Goal: Transaction & Acquisition: Subscribe to service/newsletter

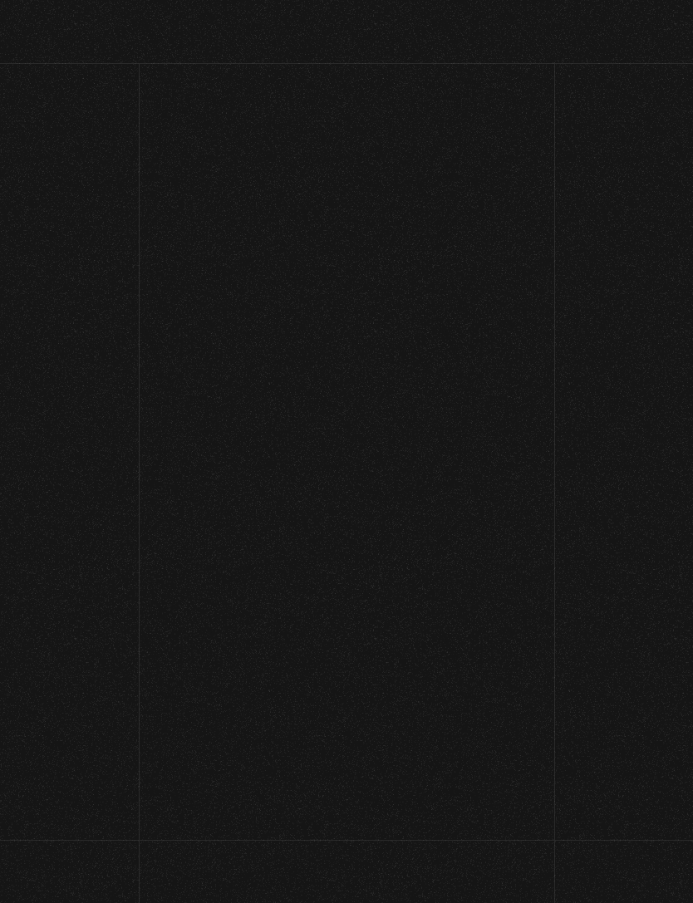
scroll to position [101, 0]
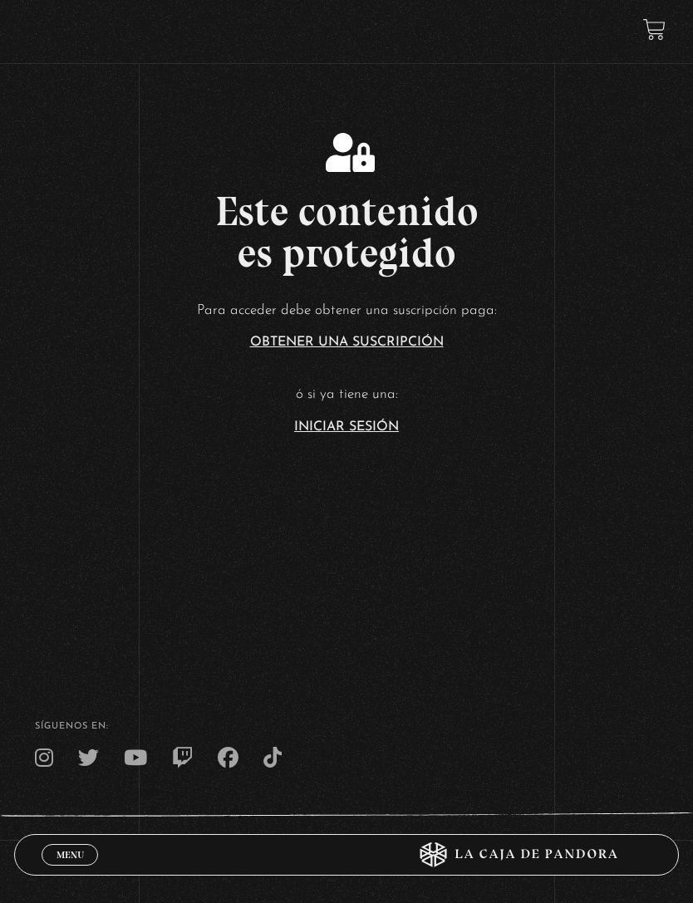
click at [347, 434] on link "Iniciar Sesión" at bounding box center [346, 427] width 105 height 13
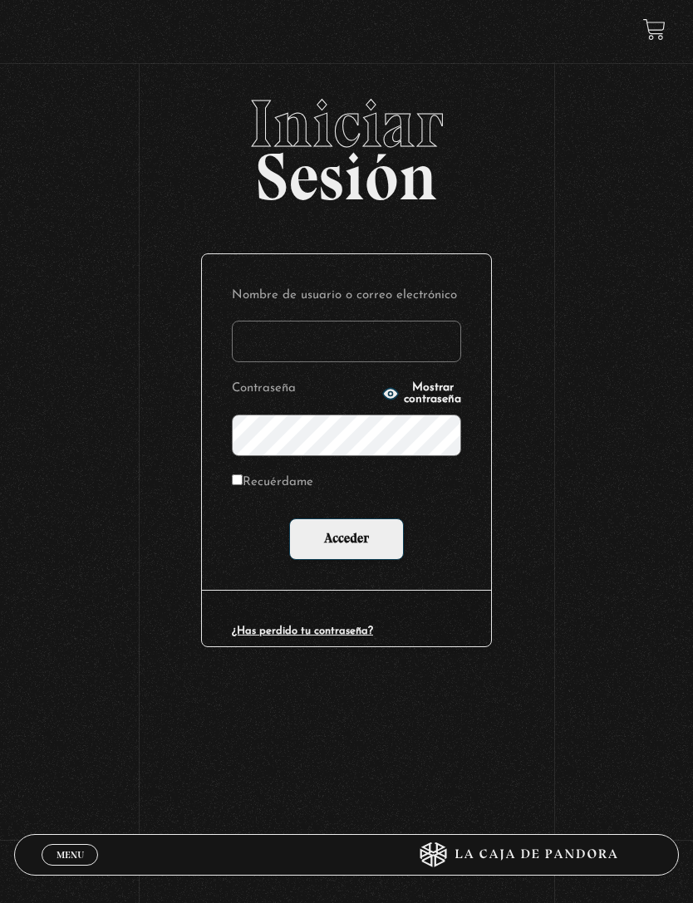
type input "adriana.leon sanchez"
click at [347, 543] on input "Acceder" at bounding box center [346, 540] width 115 height 42
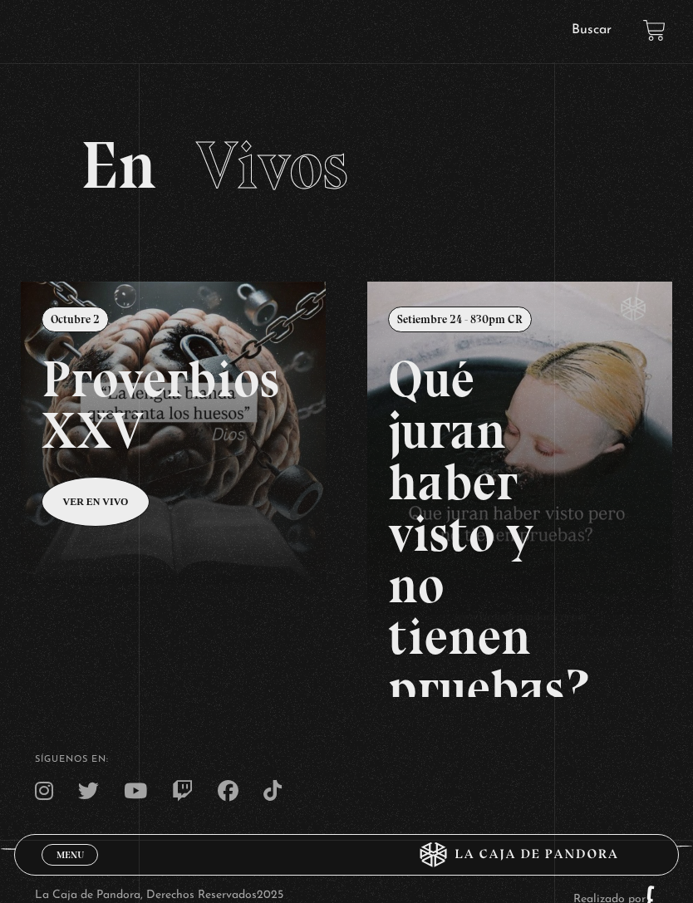
click at [93, 499] on link at bounding box center [367, 733] width 693 height 903
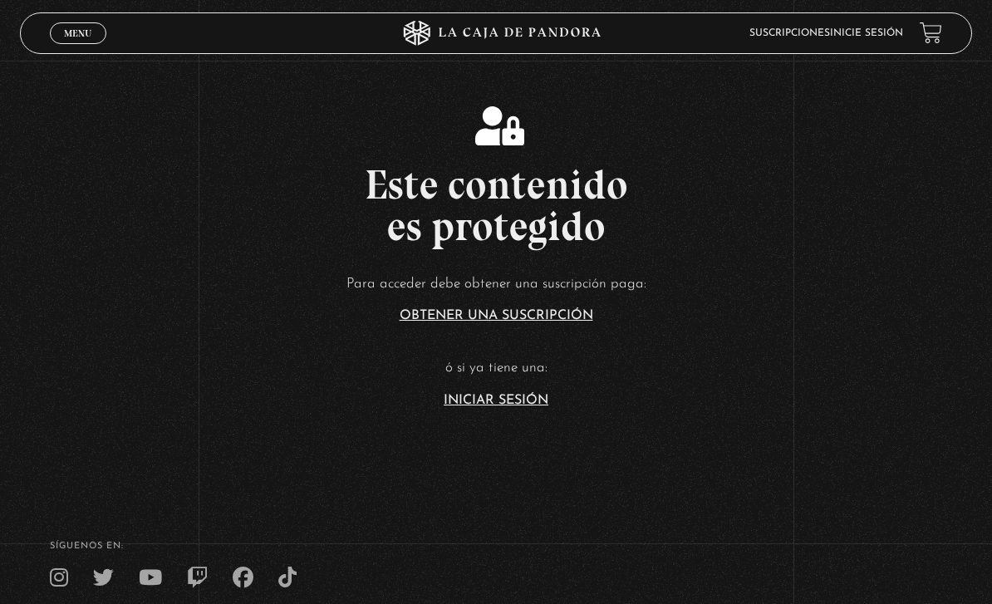
click at [858, 35] on link "Inicie sesión" at bounding box center [866, 33] width 73 height 10
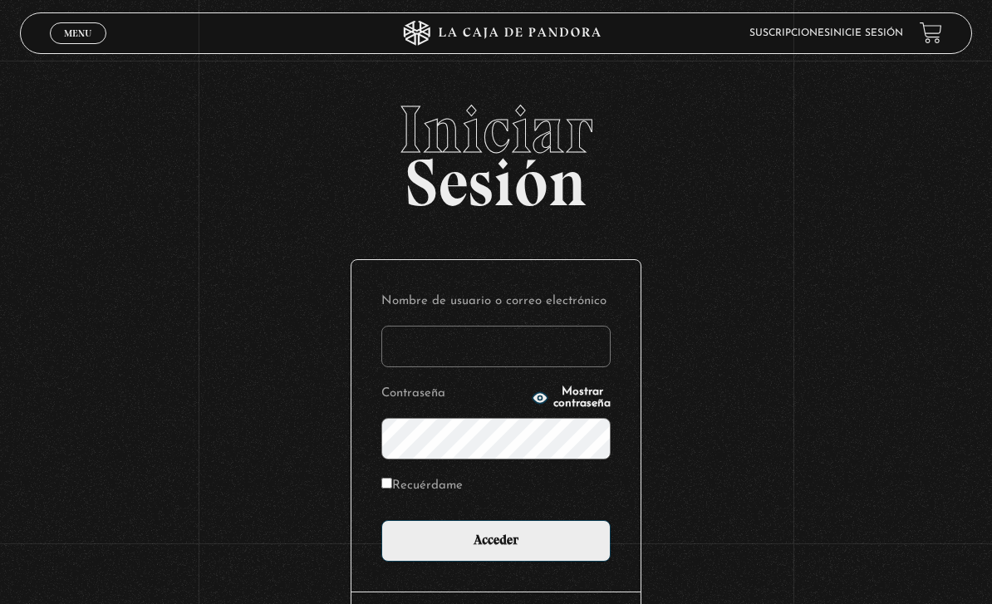
type input "adriana.leon sanchez"
click at [496, 549] on input "Acceder" at bounding box center [495, 541] width 229 height 42
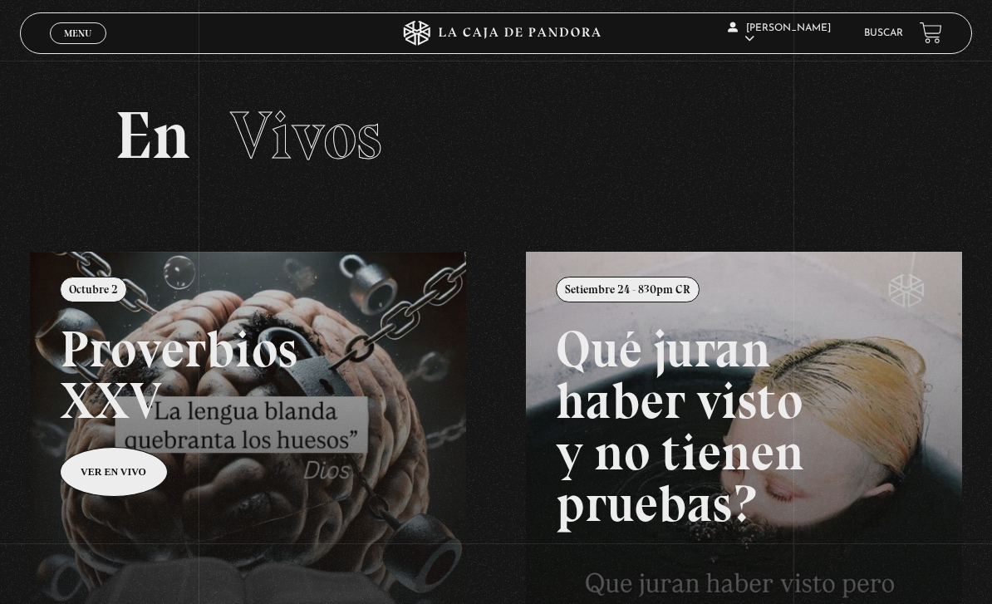
click at [128, 479] on link at bounding box center [526, 554] width 992 height 604
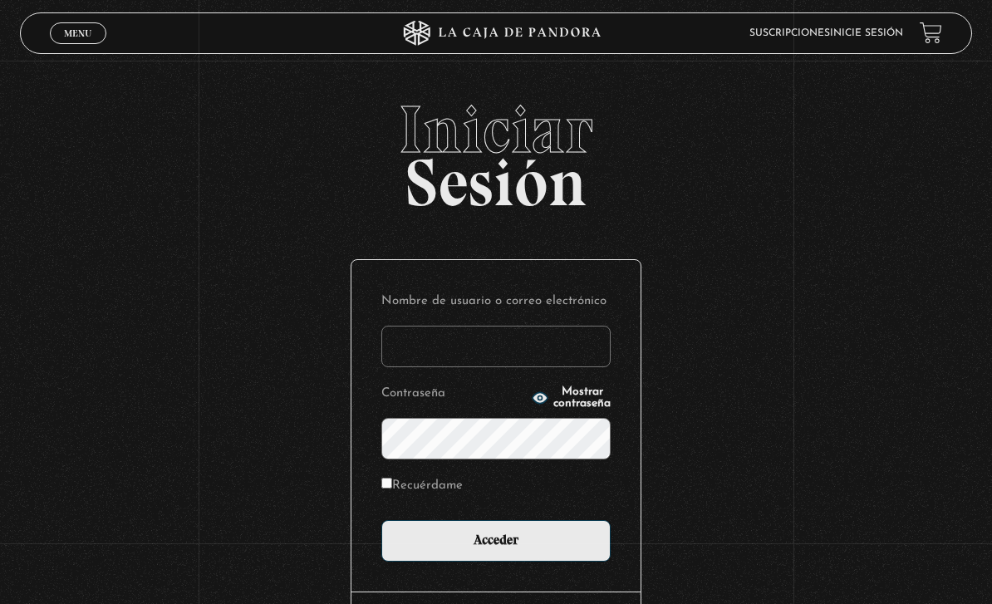
type input "adriana.leon sanchez"
click at [496, 549] on input "Acceder" at bounding box center [495, 541] width 229 height 42
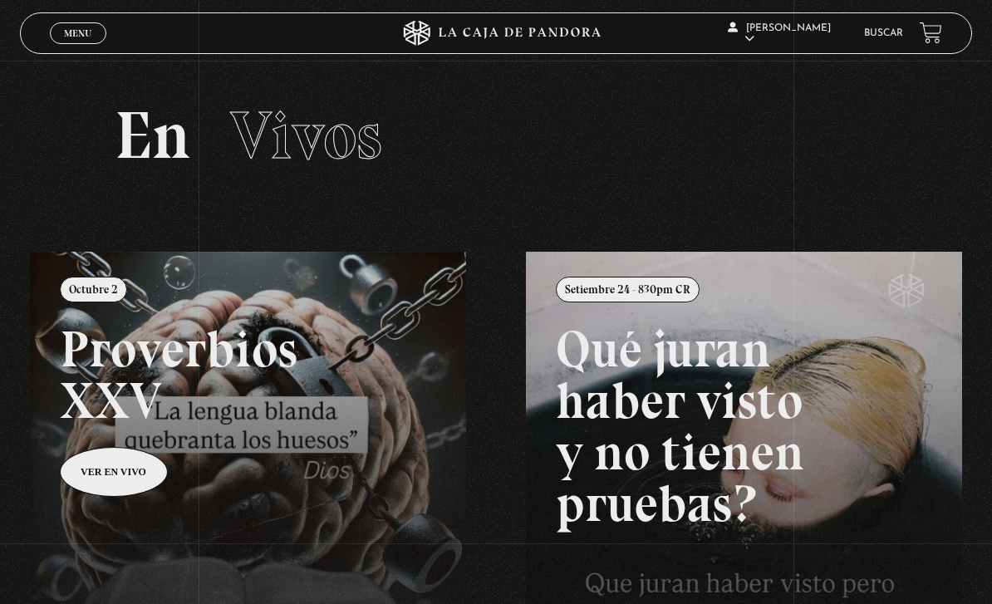
click at [132, 463] on link at bounding box center [526, 554] width 992 height 604
